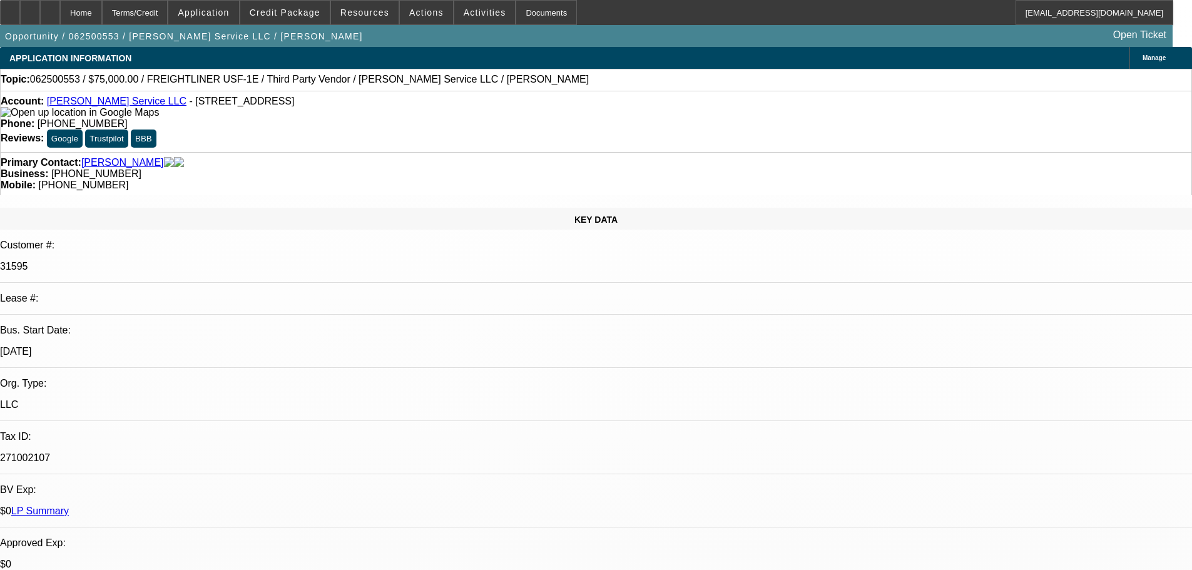
select select "0"
select select "3"
select select "0"
select select "6"
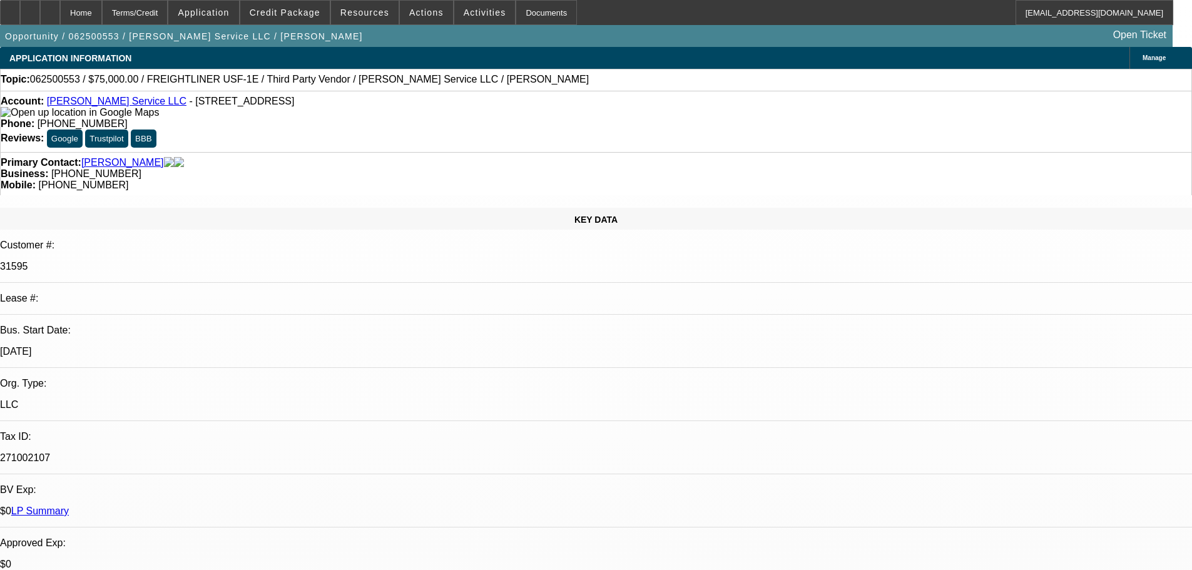
select select "0"
select select "3"
select select "0"
select select "6"
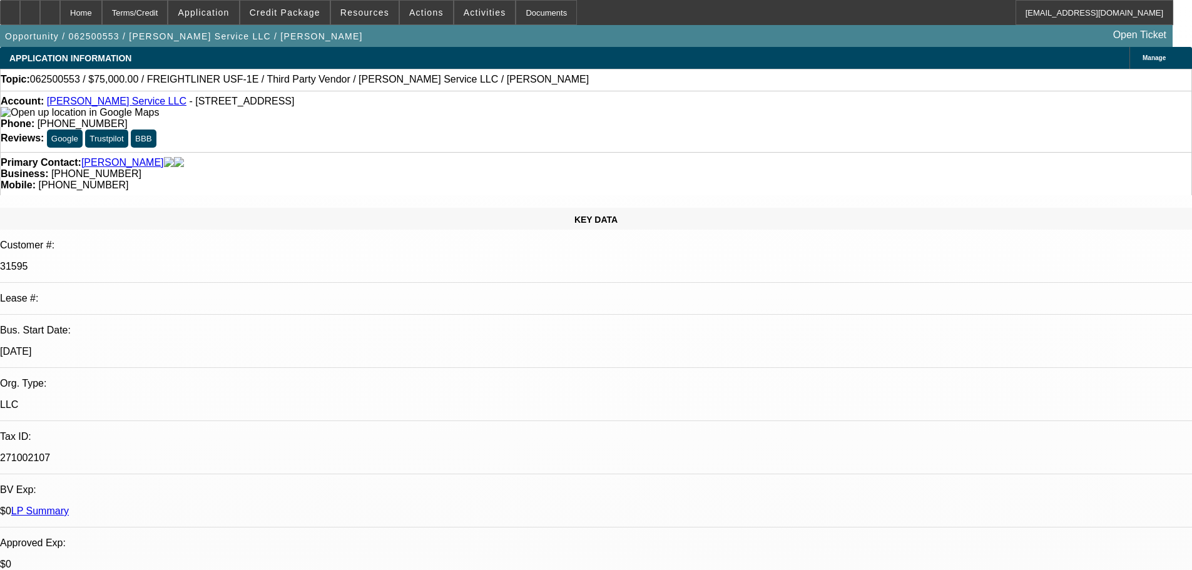
select select "0"
select select "3"
select select "0"
select select "6"
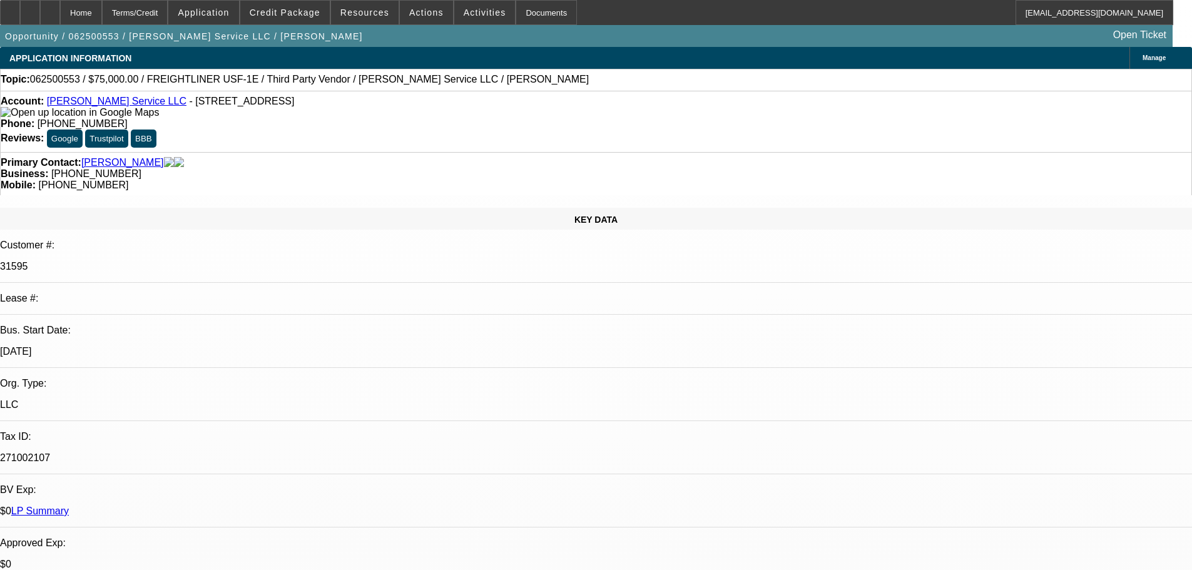
select select "0"
select select "3"
select select "0"
select select "6"
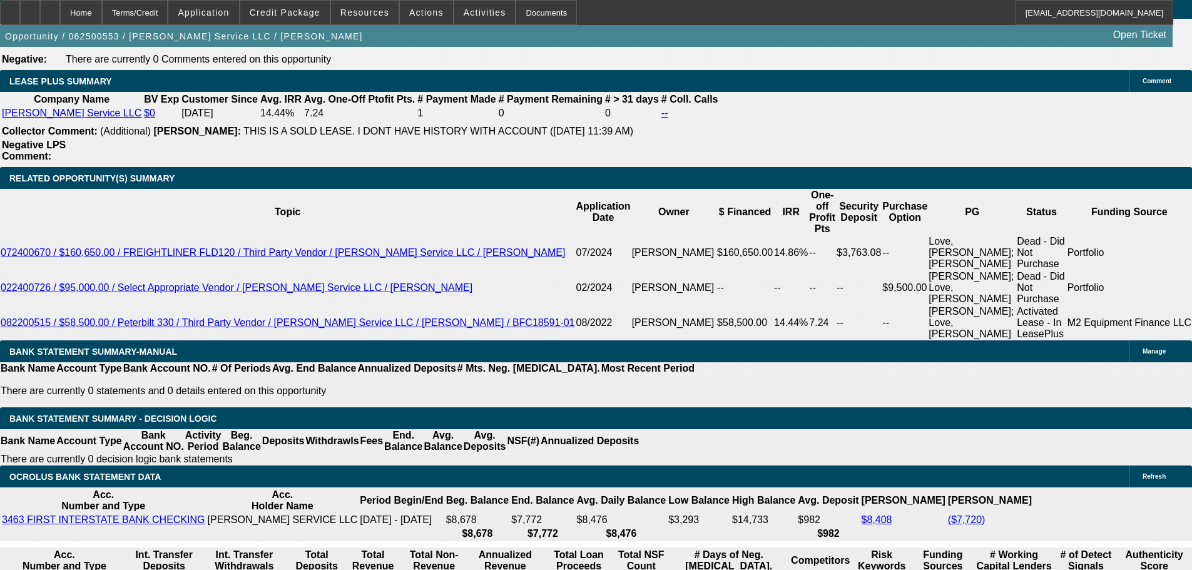
scroll to position [250, 0]
